Goal: Information Seeking & Learning: Learn about a topic

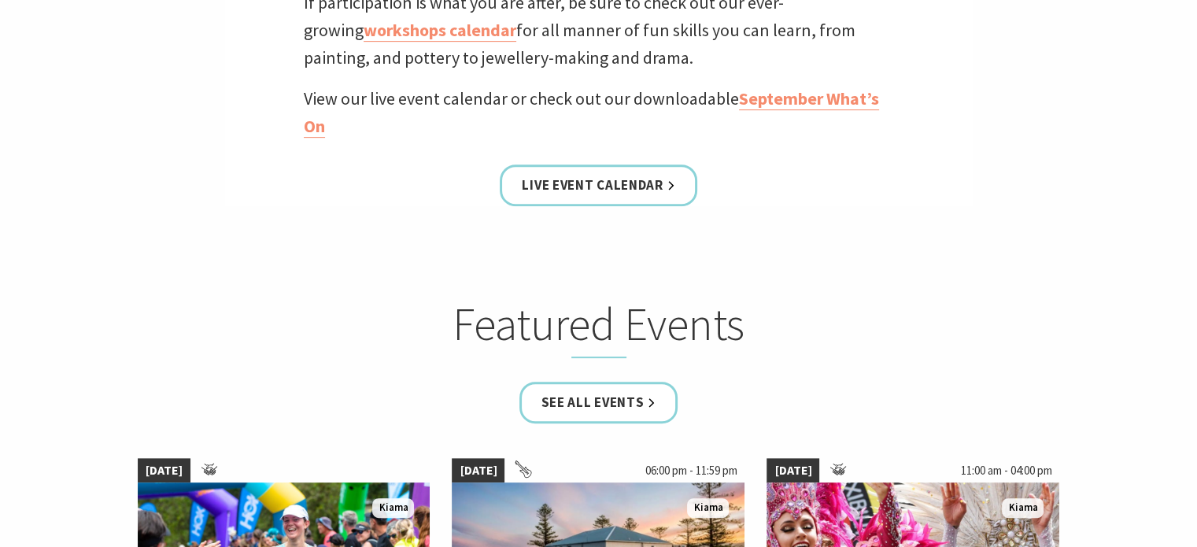
scroll to position [630, 0]
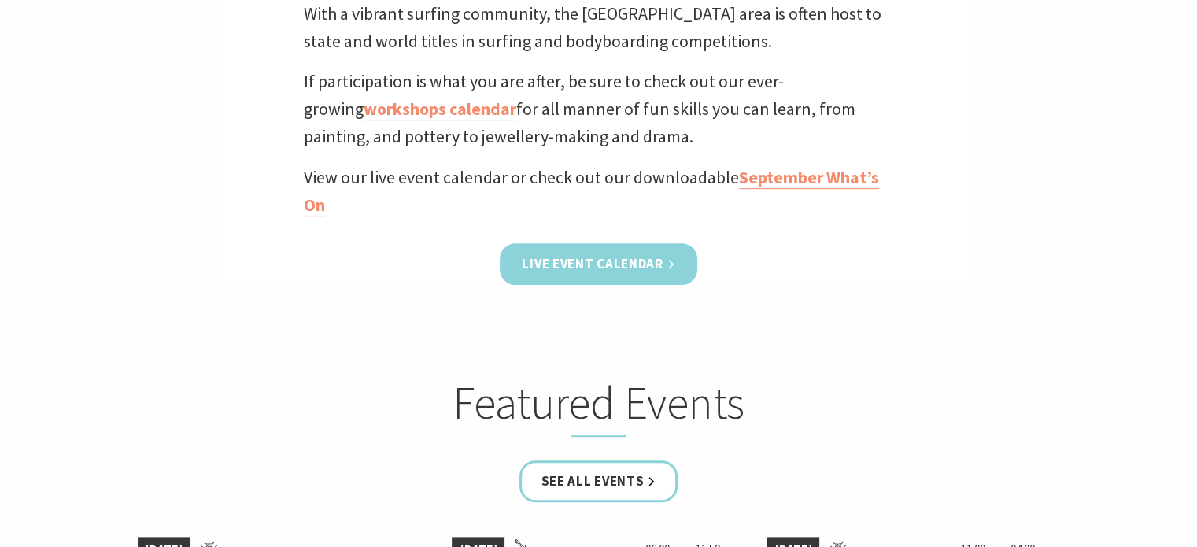
click at [561, 264] on link "Live Event Calendar" at bounding box center [598, 264] width 197 height 42
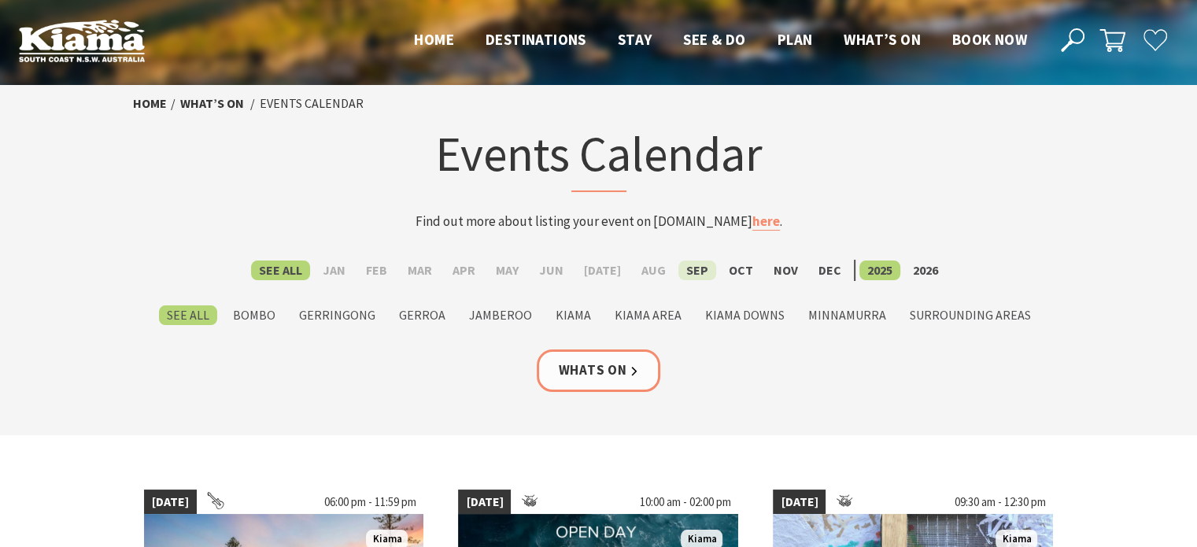
click at [690, 267] on label "Sep" at bounding box center [698, 271] width 38 height 20
click at [0, 0] on input "Sep" at bounding box center [0, 0] width 0 height 0
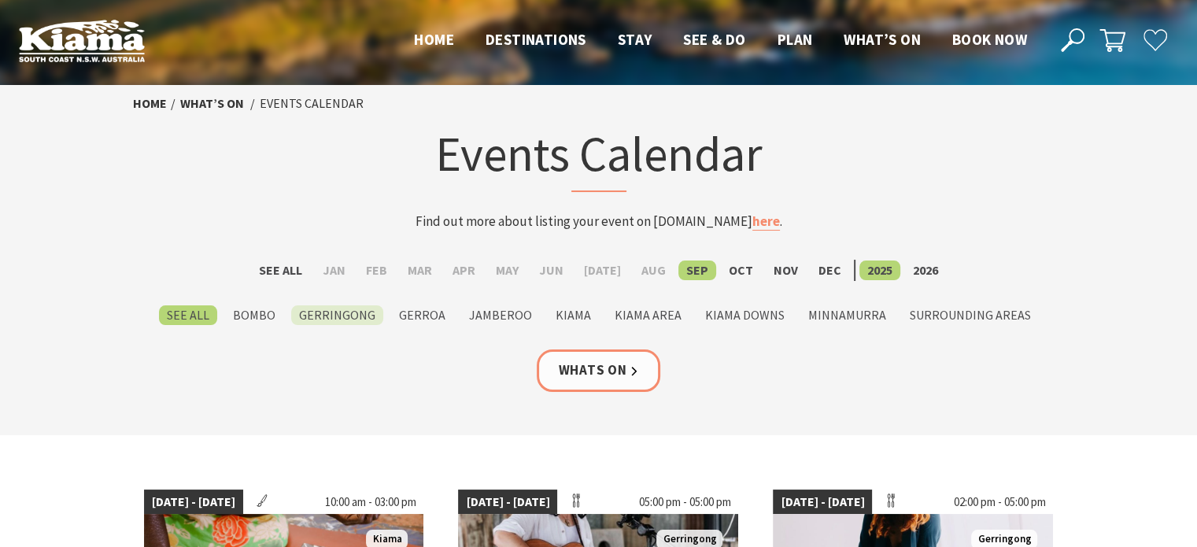
click at [318, 315] on label "Gerringong" at bounding box center [337, 315] width 92 height 20
click at [0, 0] on input "Gerringong" at bounding box center [0, 0] width 0 height 0
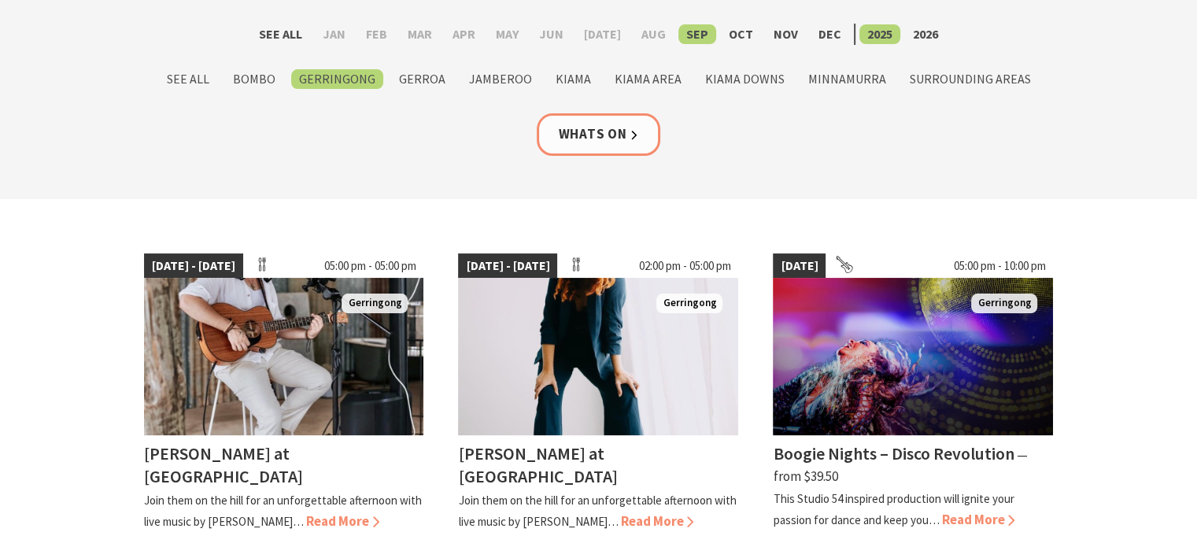
scroll to position [236, 0]
click at [429, 79] on label "Gerroa" at bounding box center [422, 79] width 62 height 20
click at [0, 0] on input "Gerroa" at bounding box center [0, 0] width 0 height 0
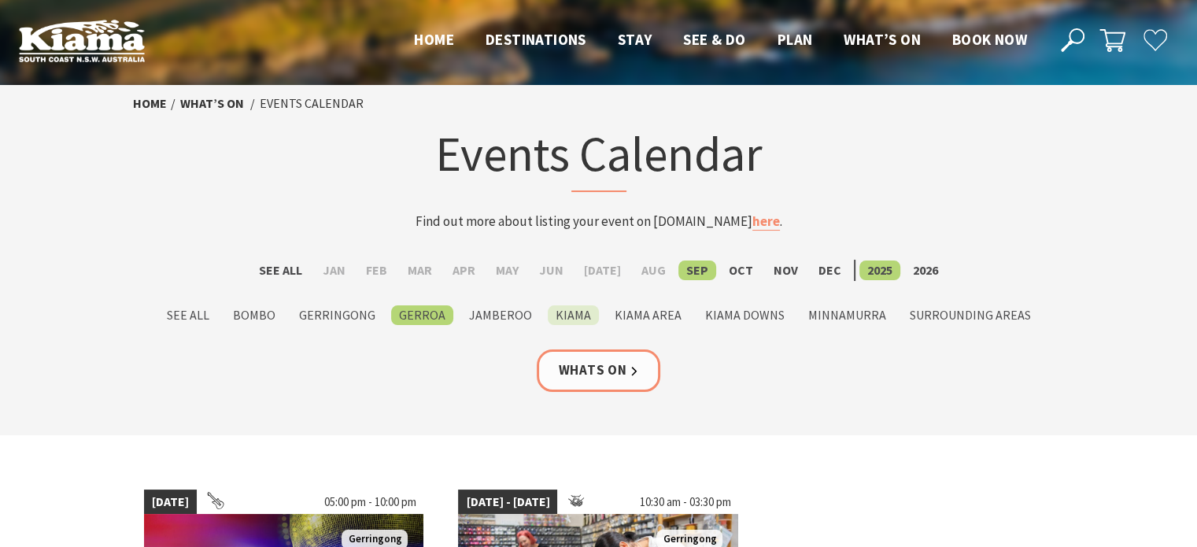
click at [578, 312] on label "Kiama" at bounding box center [573, 315] width 51 height 20
click at [0, 0] on input "Kiama" at bounding box center [0, 0] width 0 height 0
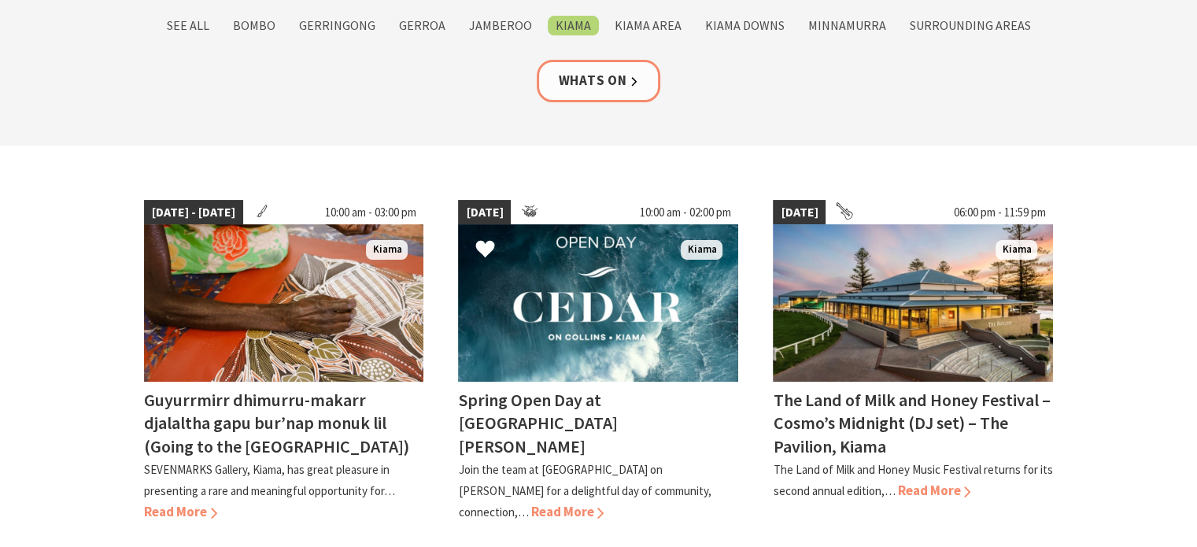
scroll to position [315, 0]
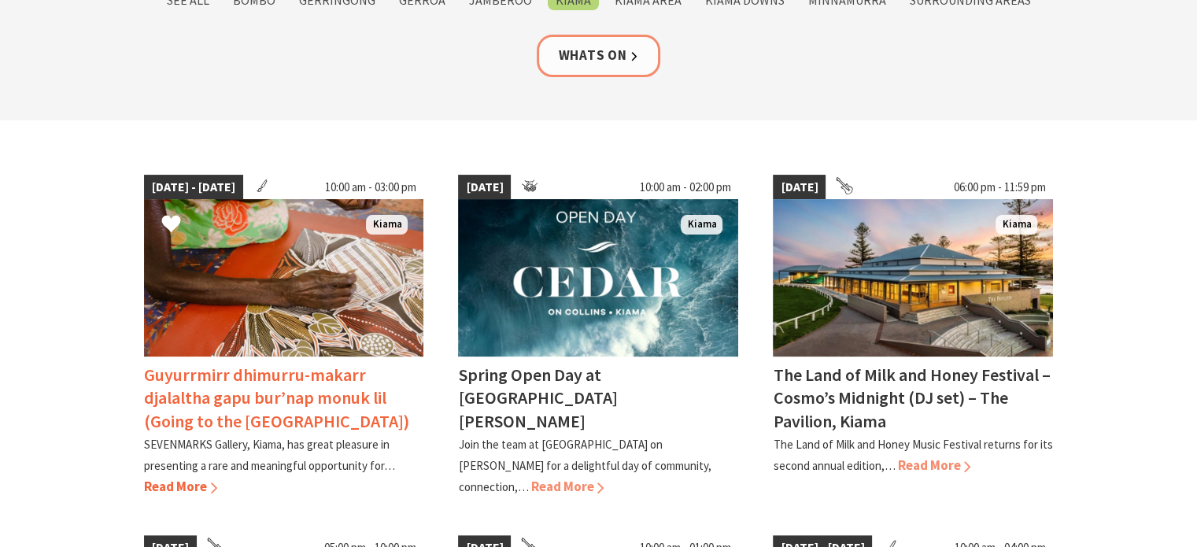
click at [197, 484] on span "Read More" at bounding box center [180, 486] width 73 height 17
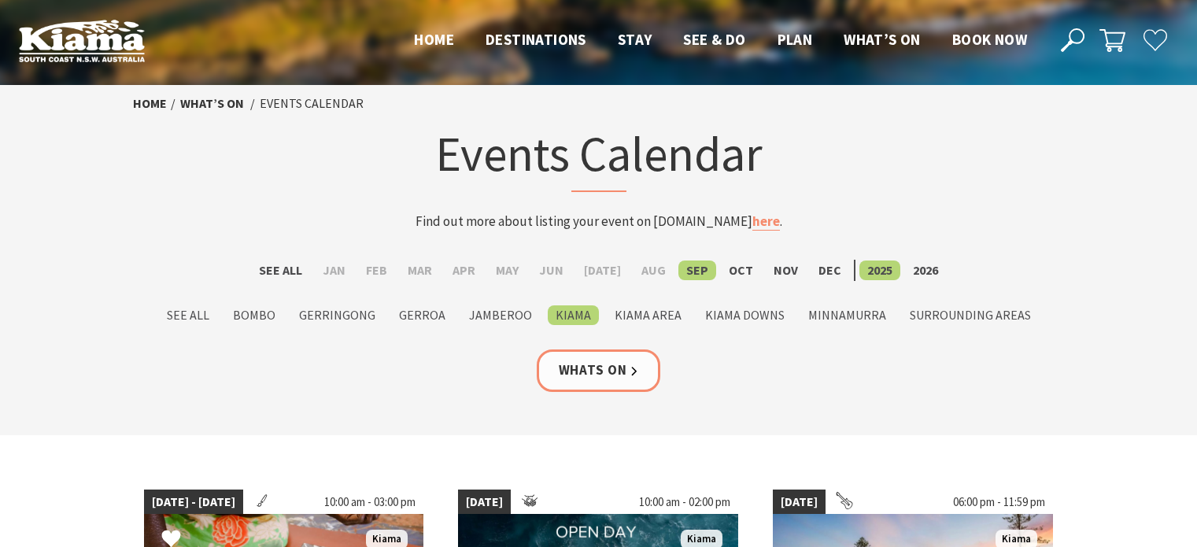
scroll to position [315, 0]
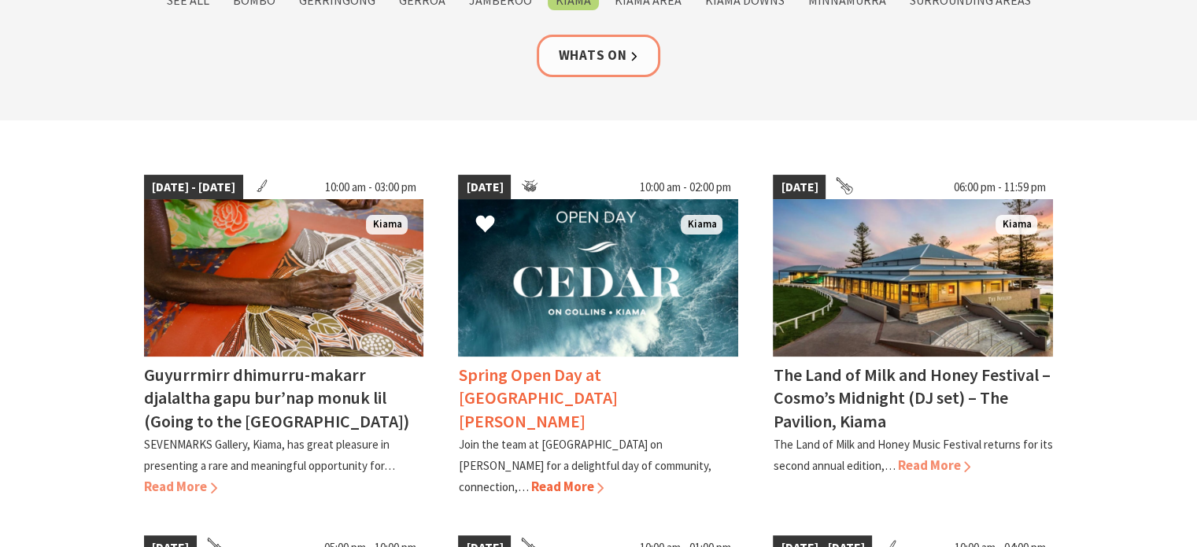
click at [604, 478] on span "Read More" at bounding box center [567, 486] width 73 height 17
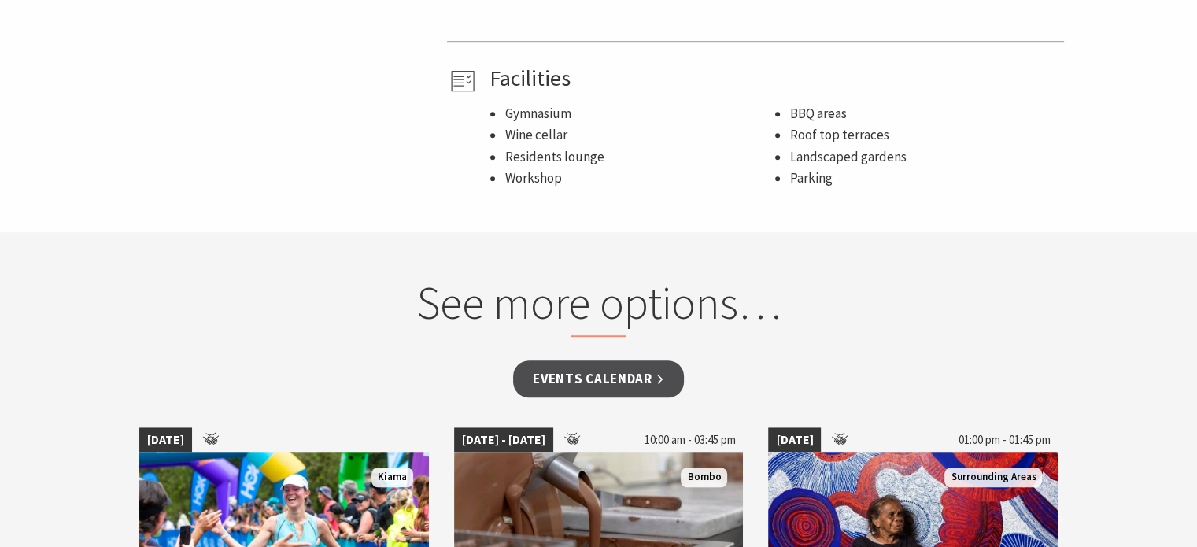
scroll to position [1181, 0]
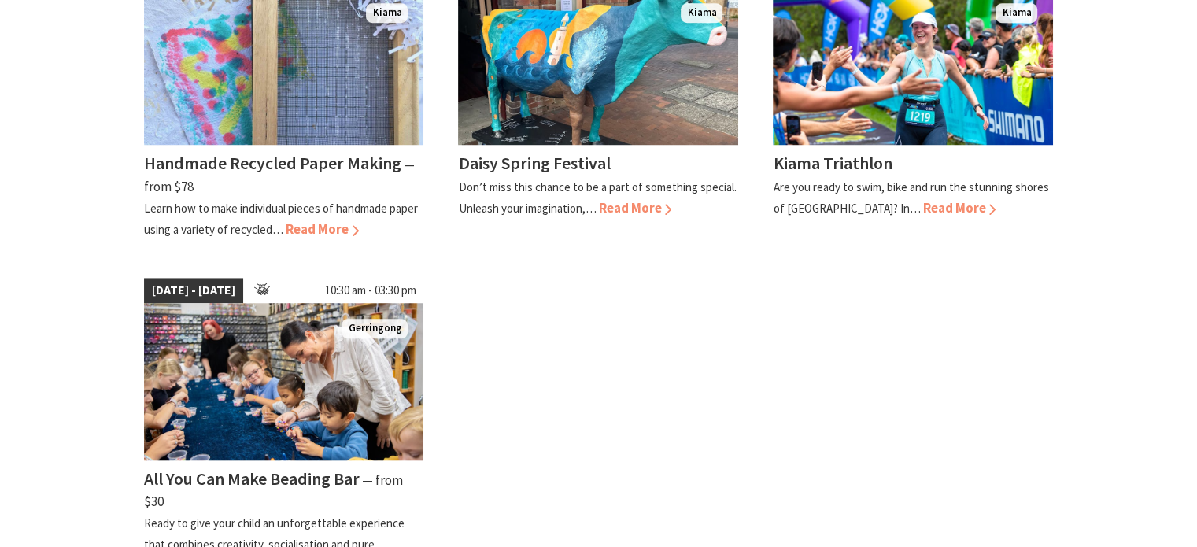
scroll to position [1260, 0]
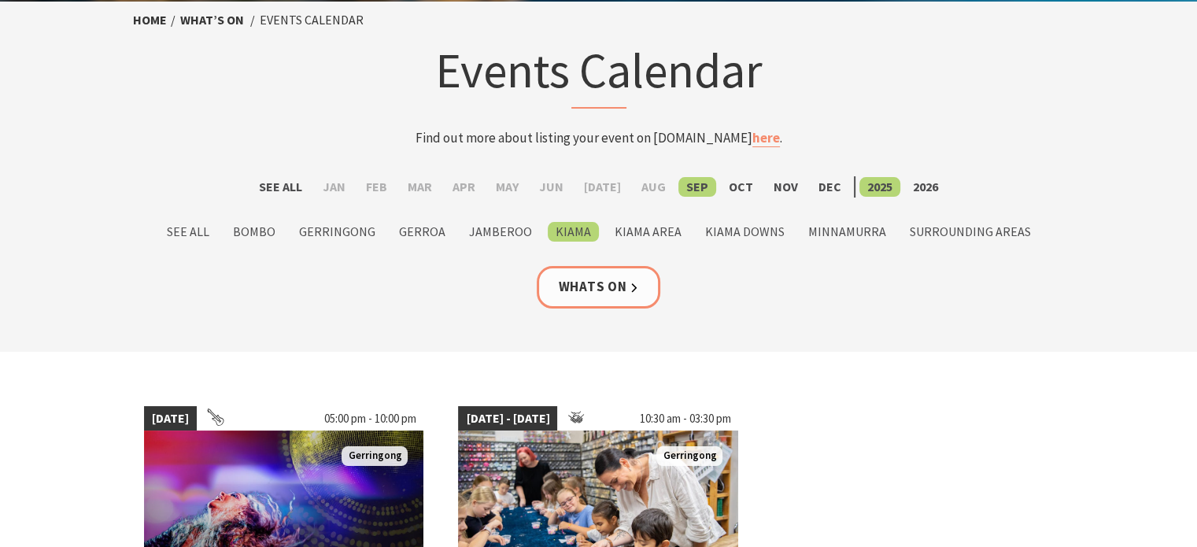
scroll to position [79, 0]
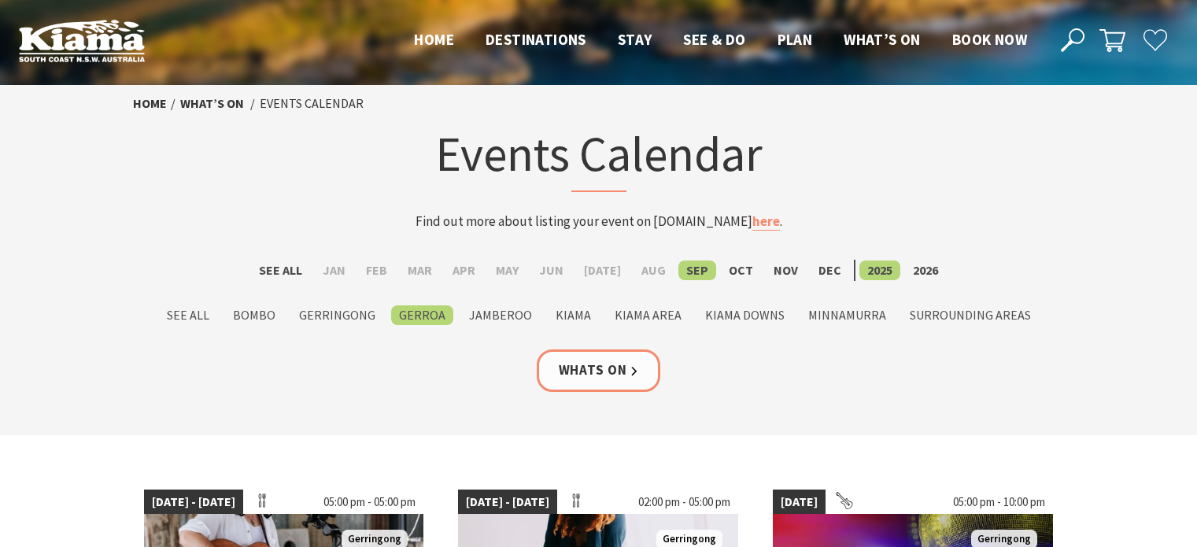
scroll to position [236, 0]
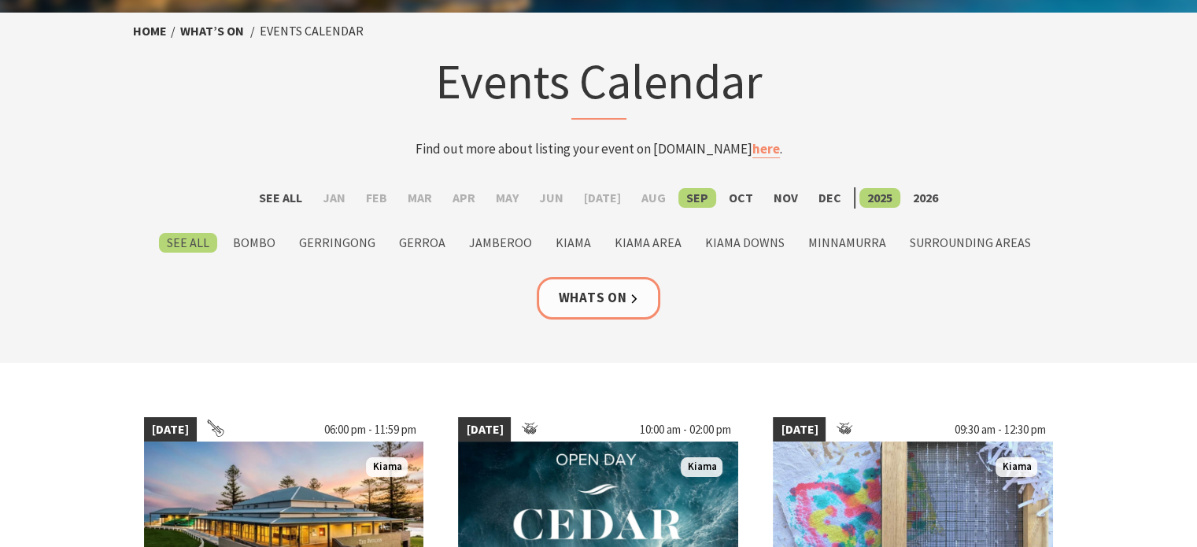
scroll to position [236, 0]
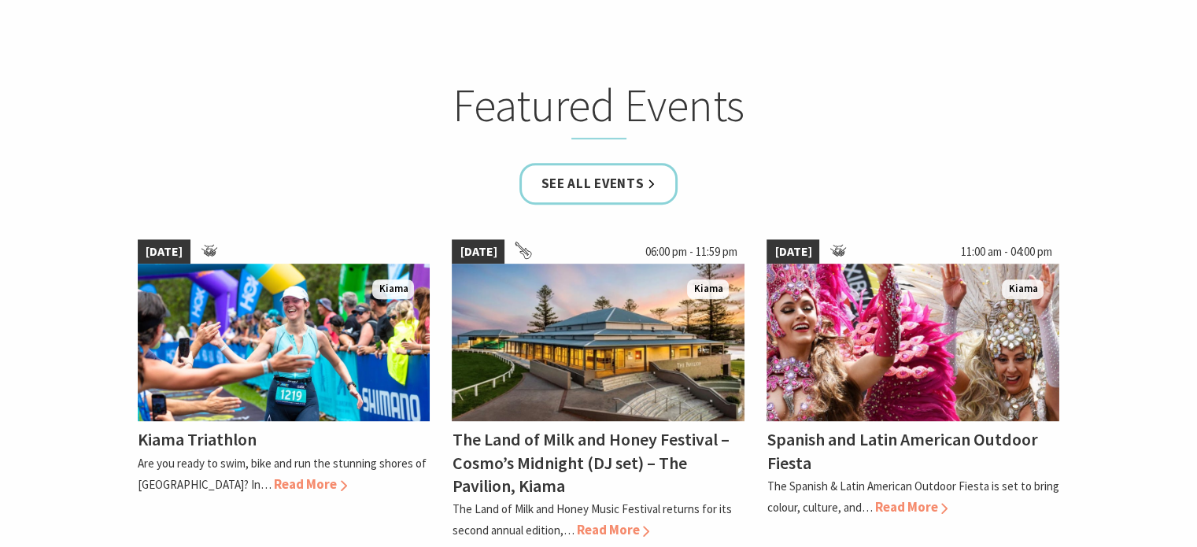
scroll to position [1023, 0]
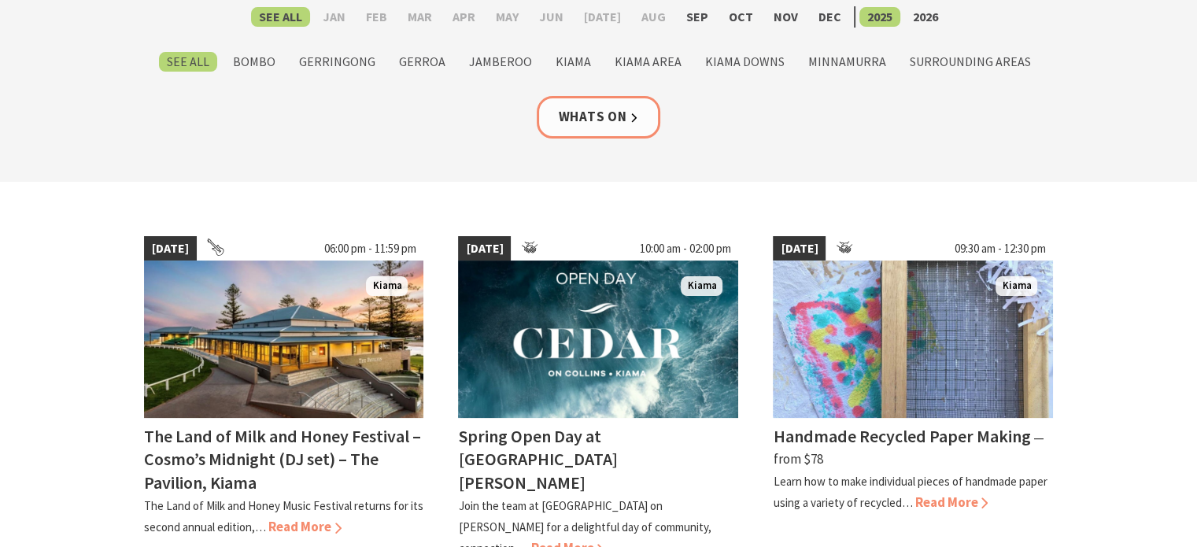
scroll to position [157, 0]
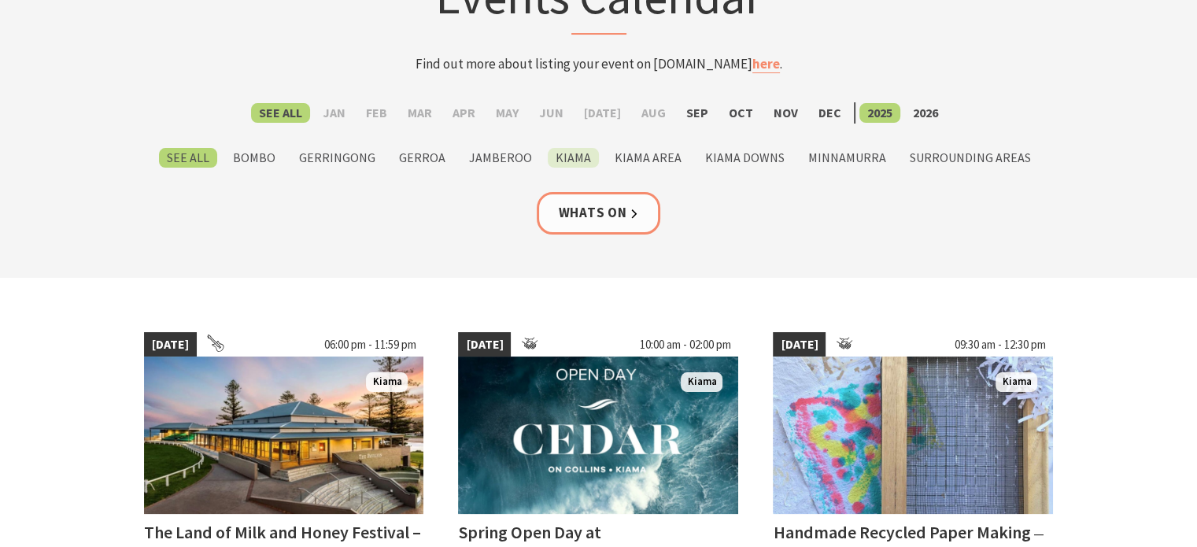
click at [583, 163] on label "Kiama" at bounding box center [573, 158] width 51 height 20
click at [0, 0] on input "Kiama" at bounding box center [0, 0] width 0 height 0
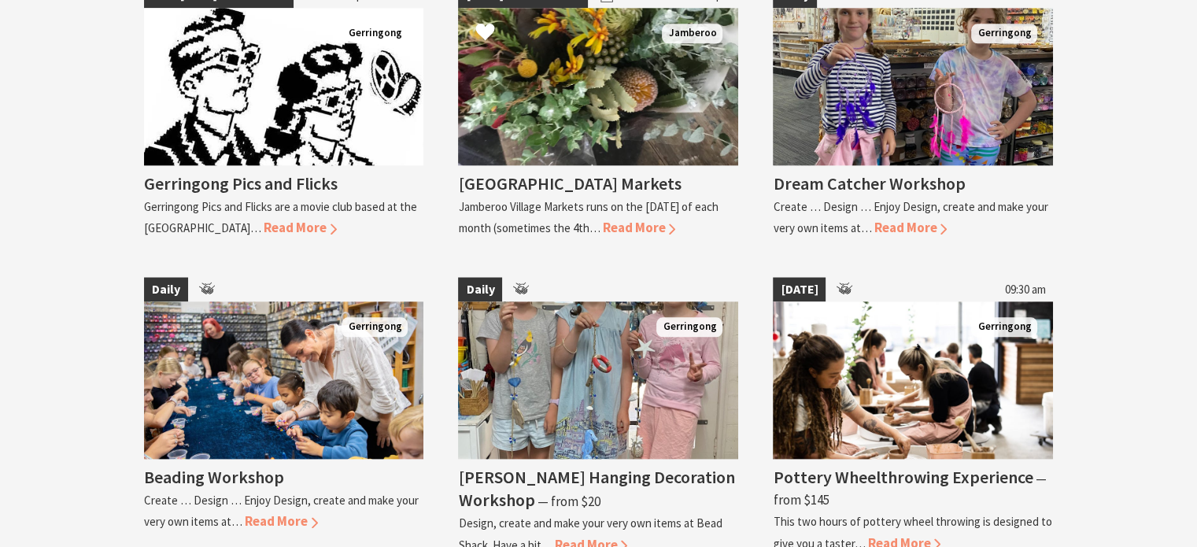
scroll to position [1811, 0]
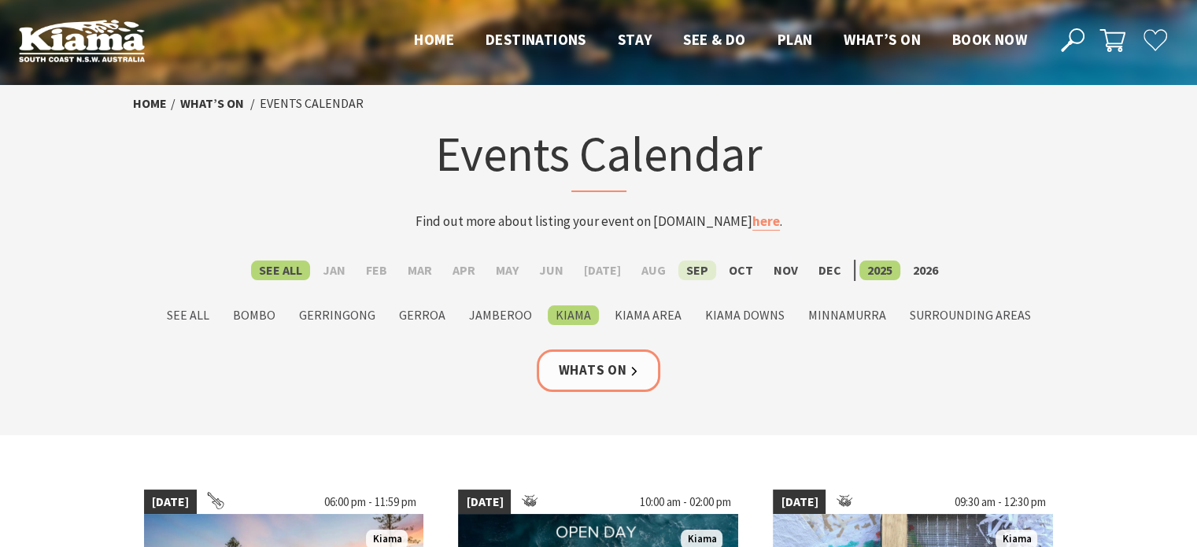
click at [681, 272] on label "Sep" at bounding box center [698, 271] width 38 height 20
click at [0, 0] on input "Sep" at bounding box center [0, 0] width 0 height 0
